Goal: Navigation & Orientation: Find specific page/section

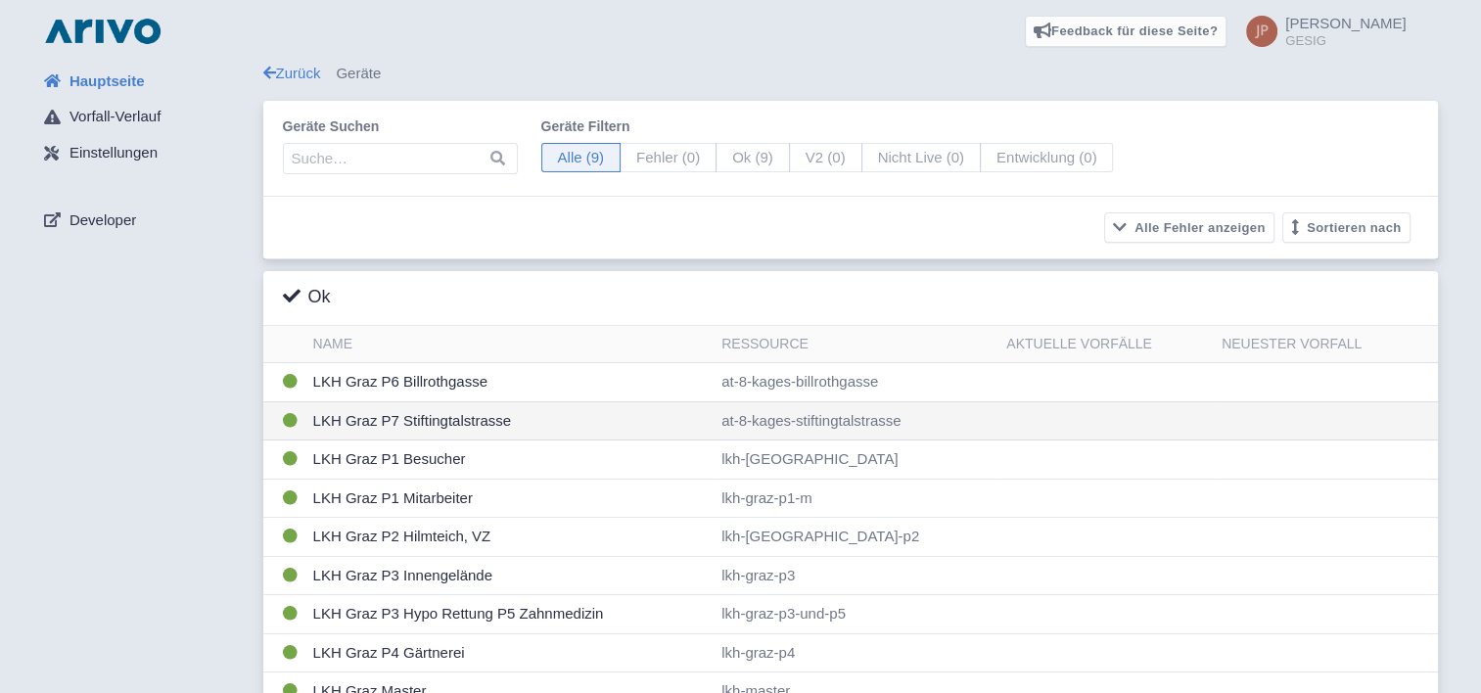
click at [448, 416] on td "LKH Graz P7 Stiftingtalstrasse" at bounding box center [509, 420] width 409 height 39
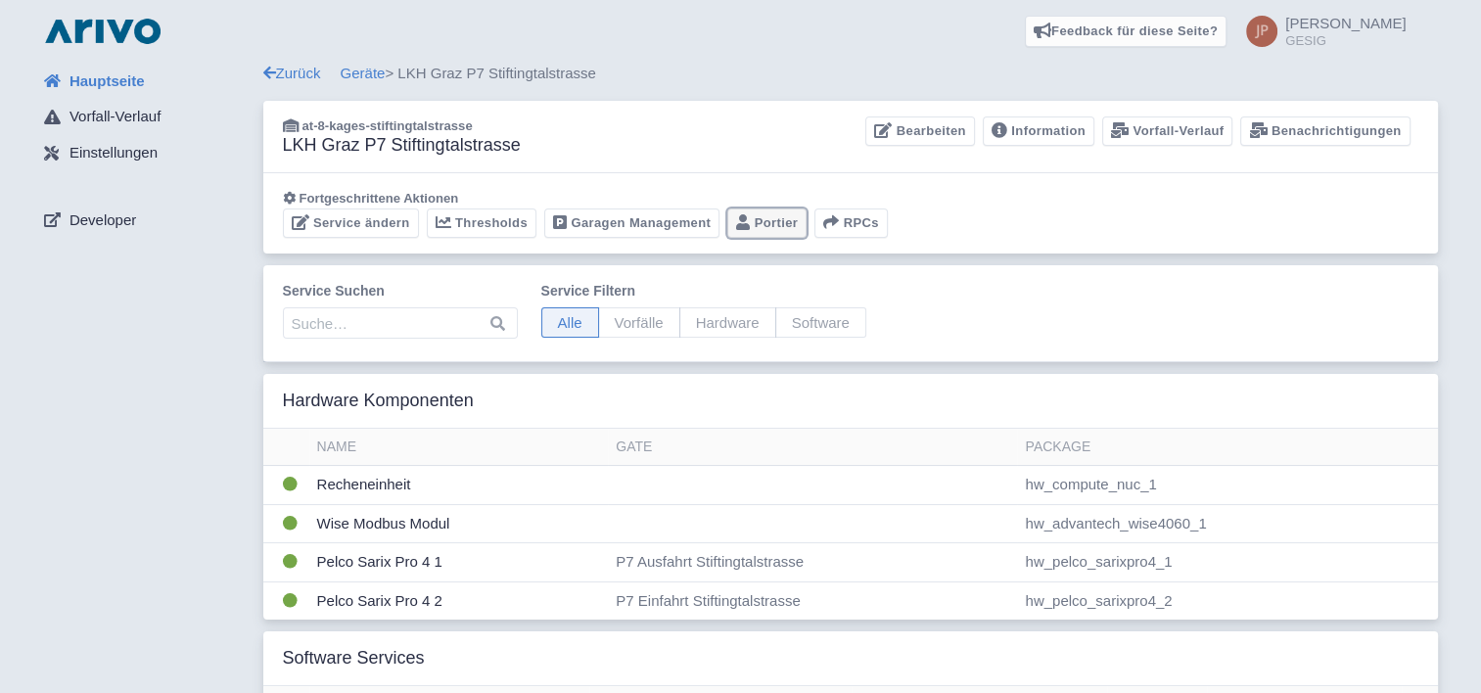
click at [762, 218] on link "Portier" at bounding box center [766, 223] width 79 height 30
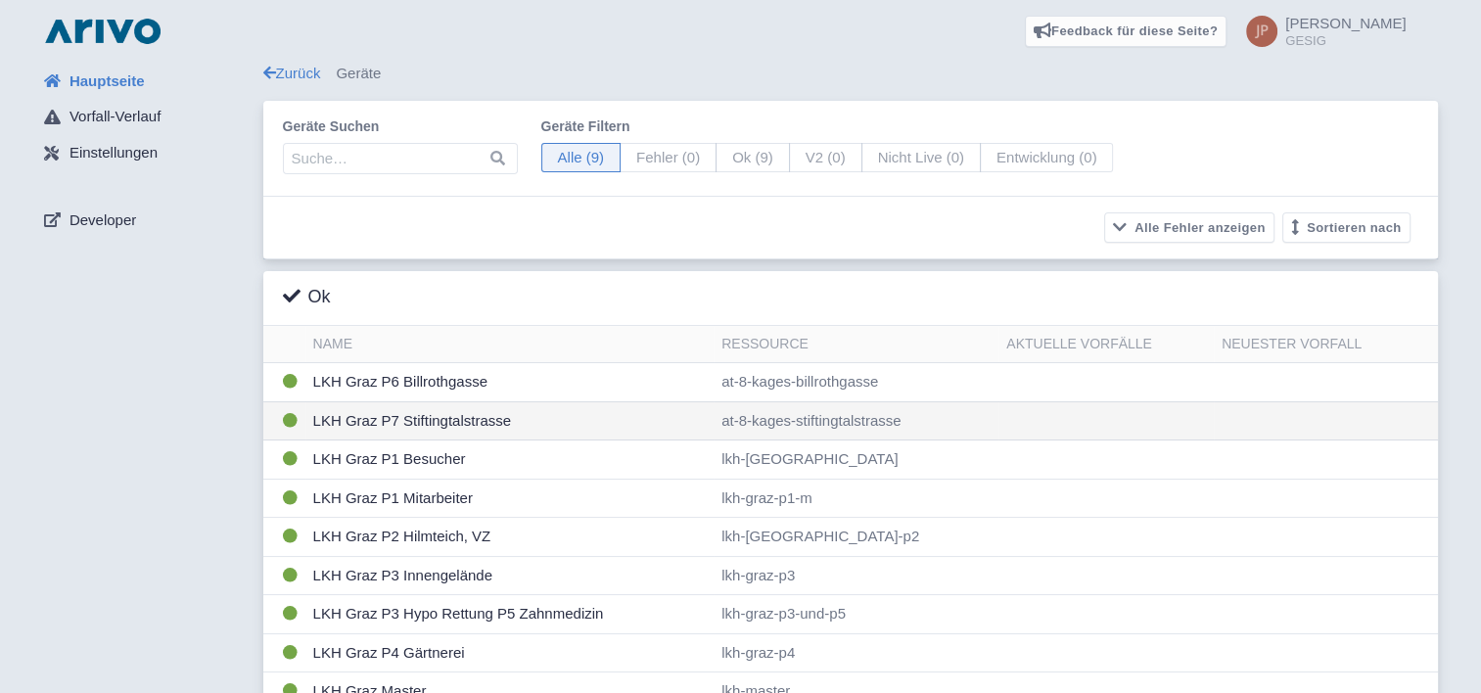
click at [428, 418] on td "LKH Graz P7 Stiftingtalstrasse" at bounding box center [509, 420] width 409 height 39
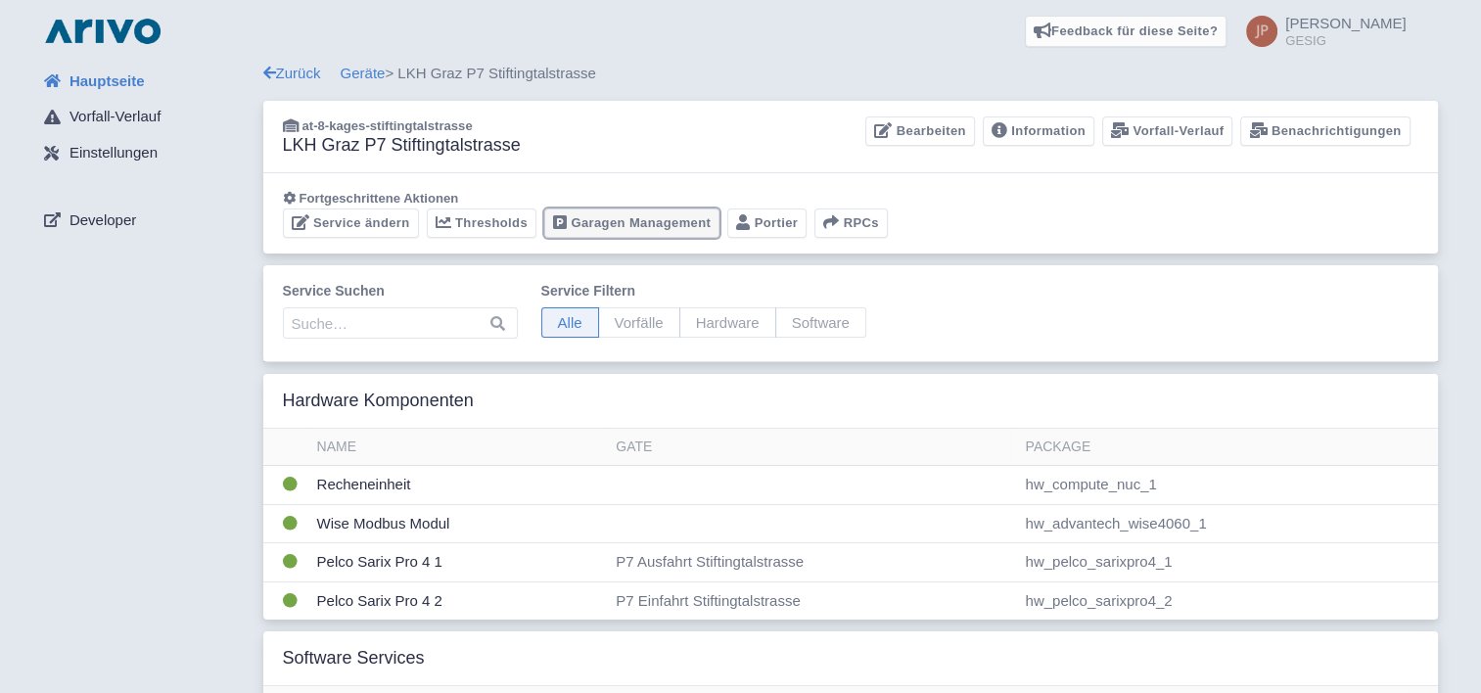
click at [638, 214] on link "Garagen Management" at bounding box center [631, 223] width 175 height 30
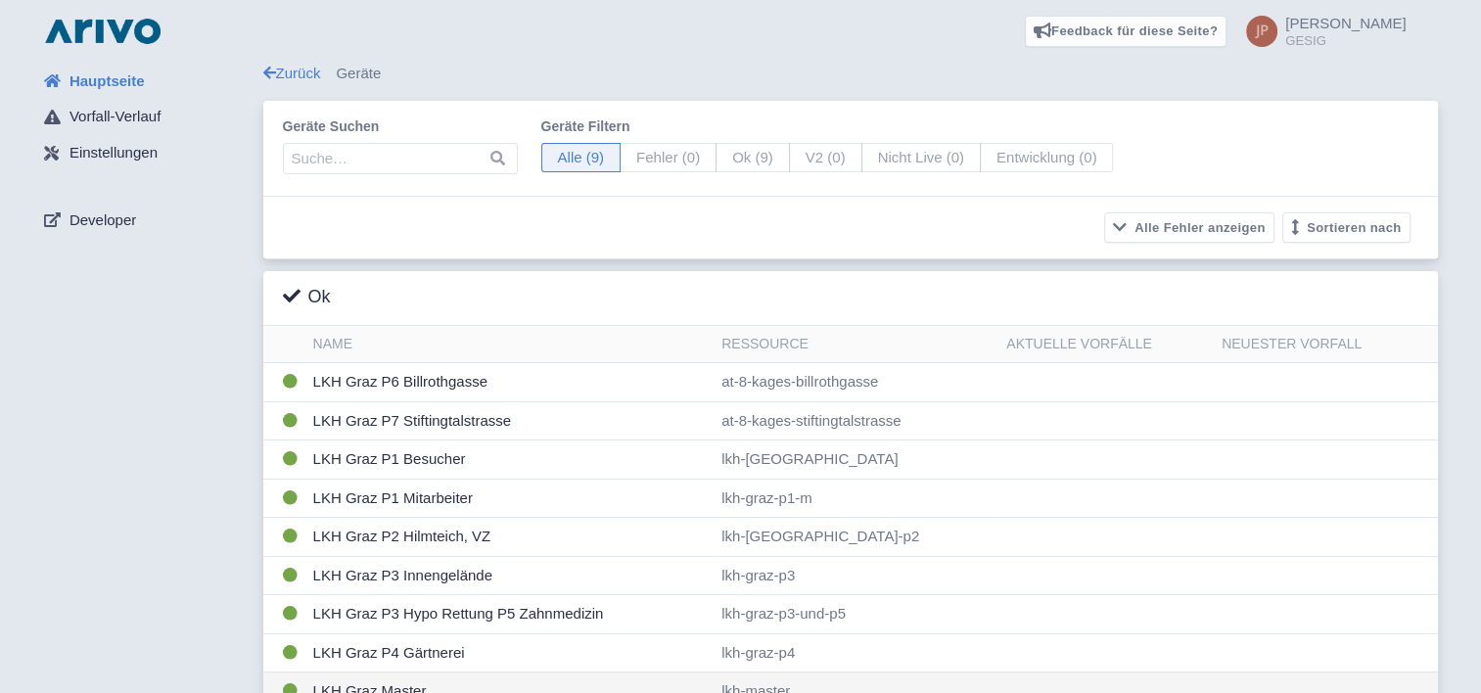
click at [383, 685] on td "LKH Graz Master" at bounding box center [509, 691] width 409 height 38
